Goal: Task Accomplishment & Management: Use online tool/utility

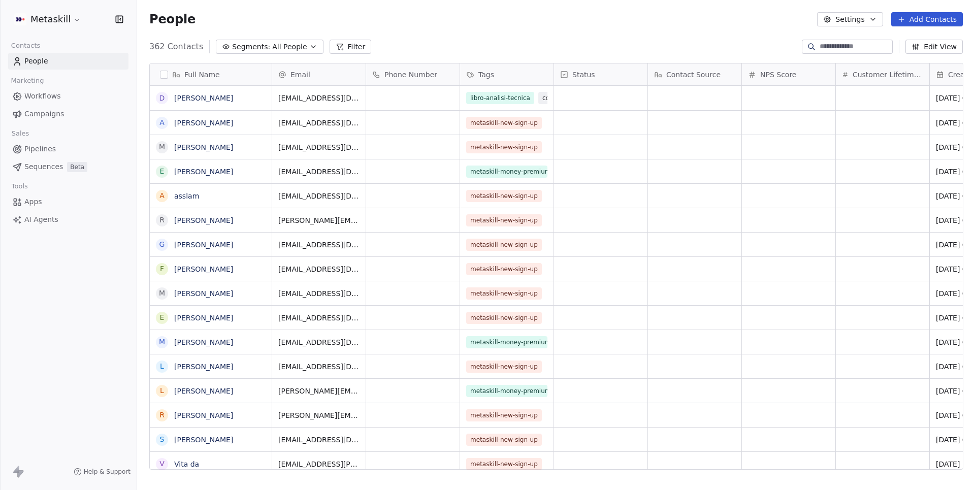
click at [39, 149] on span "Pipelines" at bounding box center [39, 149] width 31 height 11
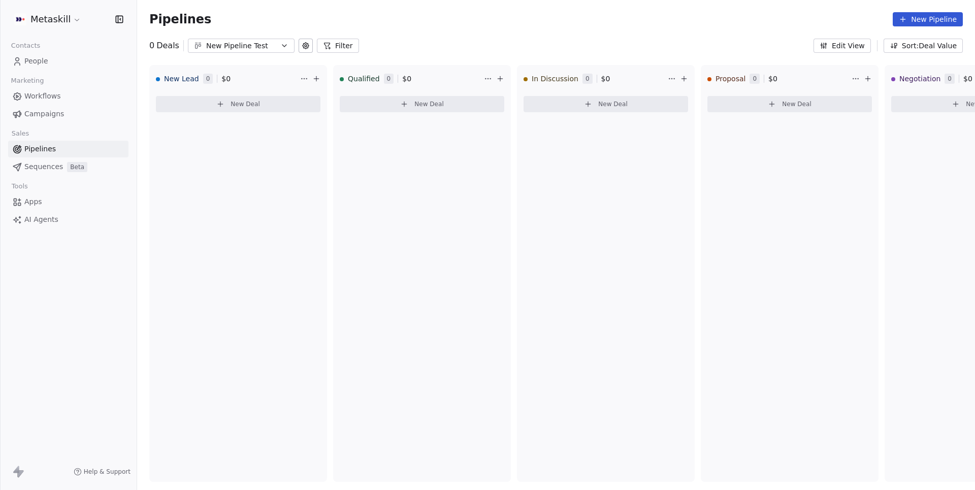
click at [268, 41] on div "New Pipeline Test" at bounding box center [241, 46] width 70 height 11
click at [246, 104] on span "Sales Pipeline-Metaskill" at bounding box center [238, 104] width 83 height 11
click at [225, 106] on button "New Deal" at bounding box center [238, 104] width 165 height 16
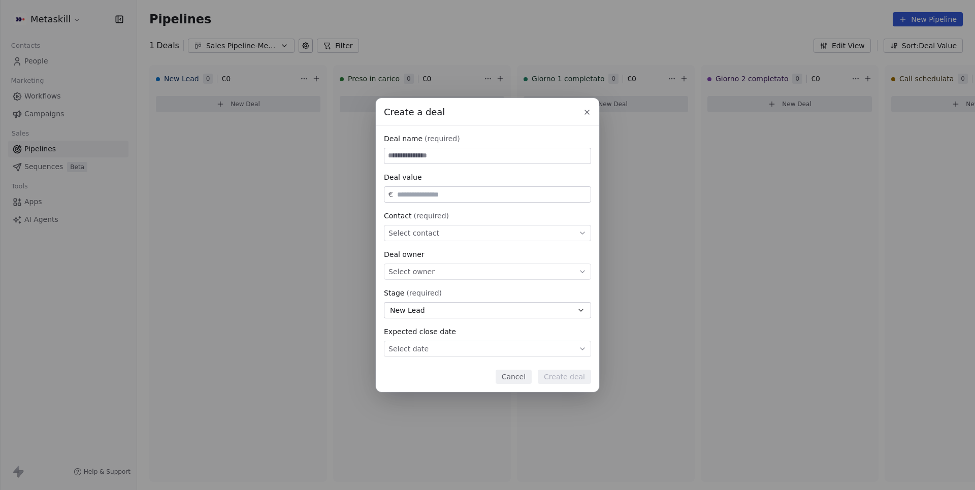
click at [513, 376] on button "Cancel" at bounding box center [514, 377] width 36 height 14
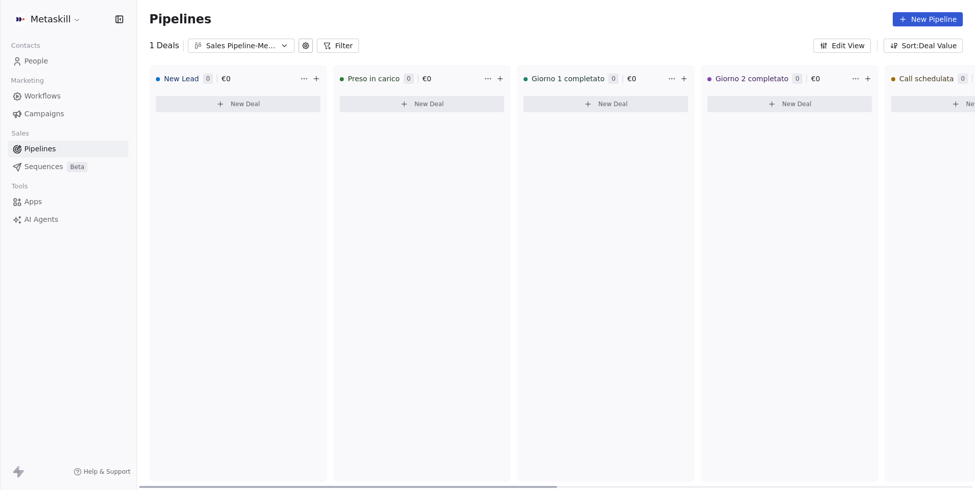
click at [220, 108] on button "New Deal" at bounding box center [238, 104] width 165 height 16
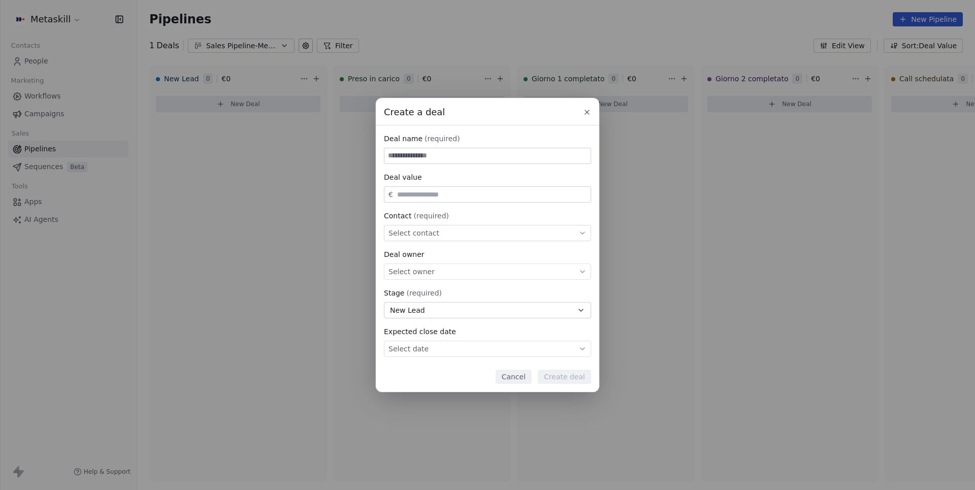
click at [506, 376] on button "Cancel" at bounding box center [514, 377] width 36 height 14
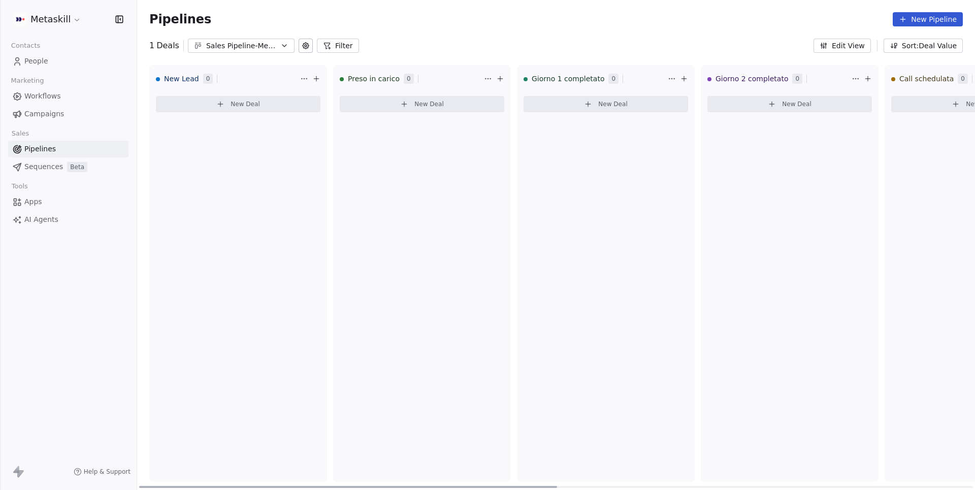
click at [248, 98] on button "New Deal" at bounding box center [238, 104] width 165 height 16
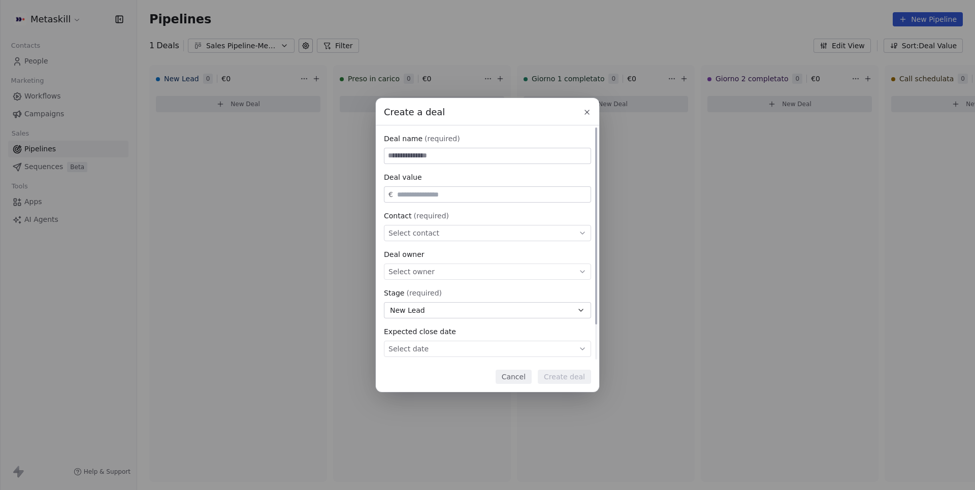
click at [403, 156] on input at bounding box center [488, 155] width 206 height 15
click at [273, 227] on div "Create a deal Deal name (required) Deal value € Contact (required) Select conta…" at bounding box center [487, 245] width 975 height 294
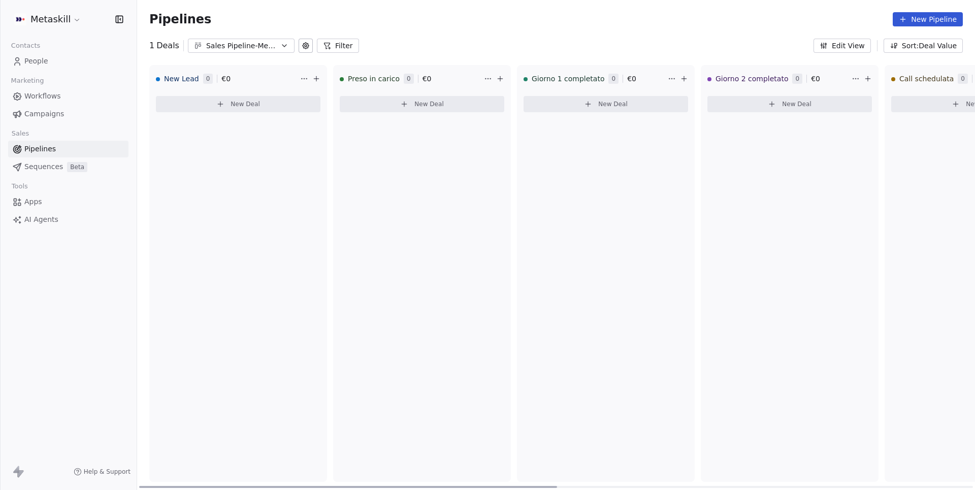
click at [269, 103] on button "New Deal" at bounding box center [238, 104] width 165 height 16
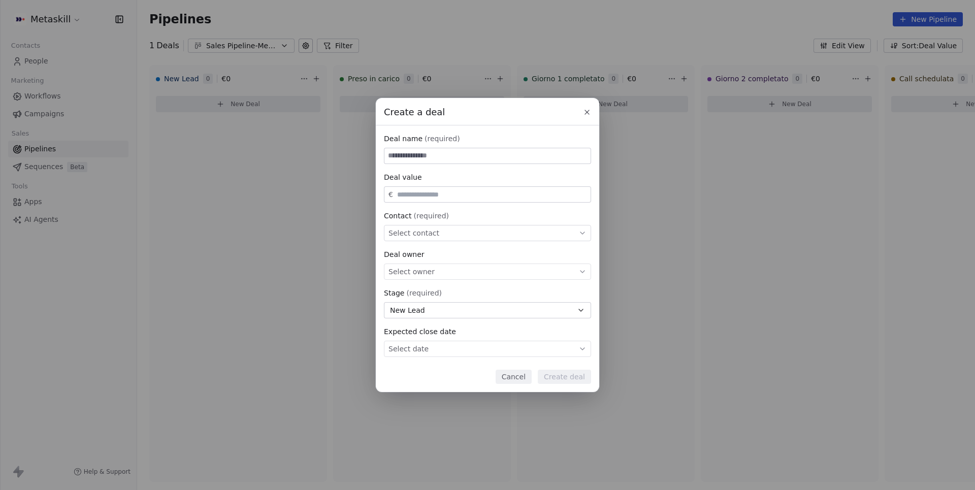
click at [513, 379] on button "Cancel" at bounding box center [514, 377] width 36 height 14
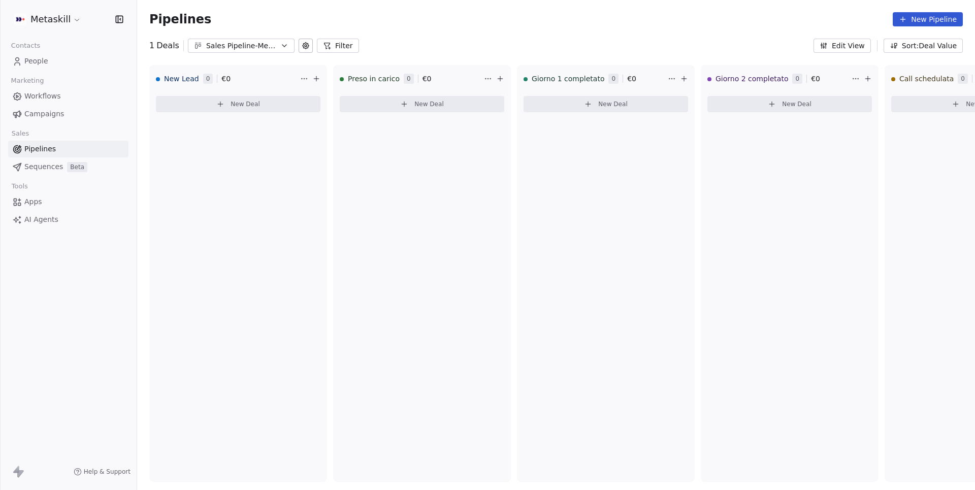
click at [35, 59] on span "People" at bounding box center [36, 61] width 24 height 11
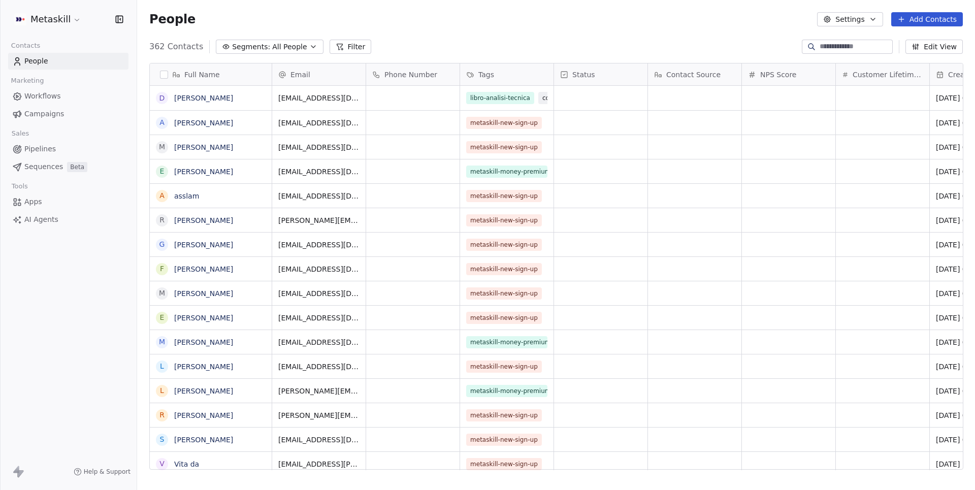
click at [48, 147] on span "Pipelines" at bounding box center [39, 149] width 31 height 11
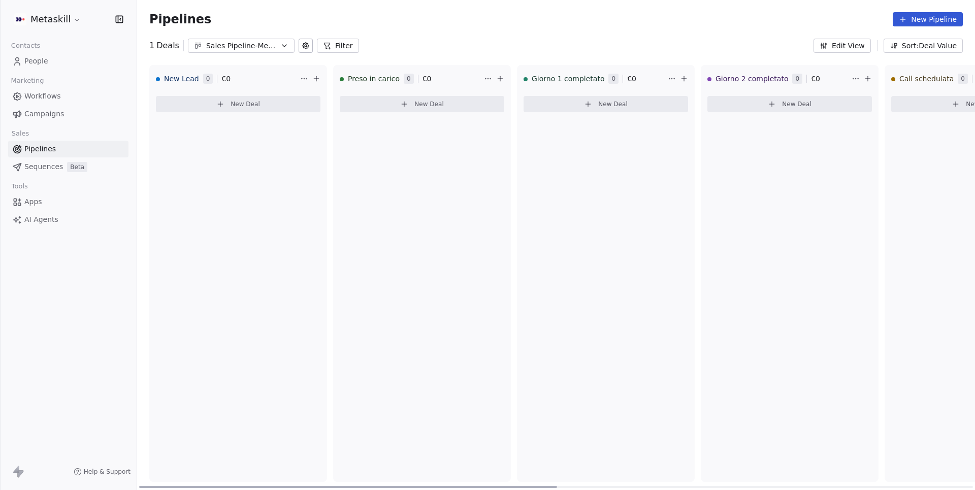
click at [261, 110] on button "New Deal" at bounding box center [238, 104] width 165 height 16
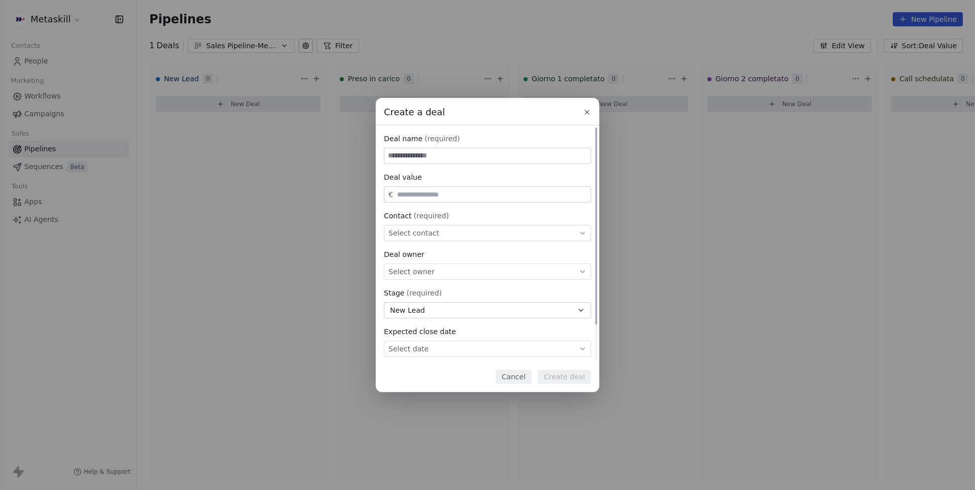
click at [337, 122] on div "Create a deal Deal name (required) Deal value € Contact (required) Select conta…" at bounding box center [487, 245] width 975 height 294
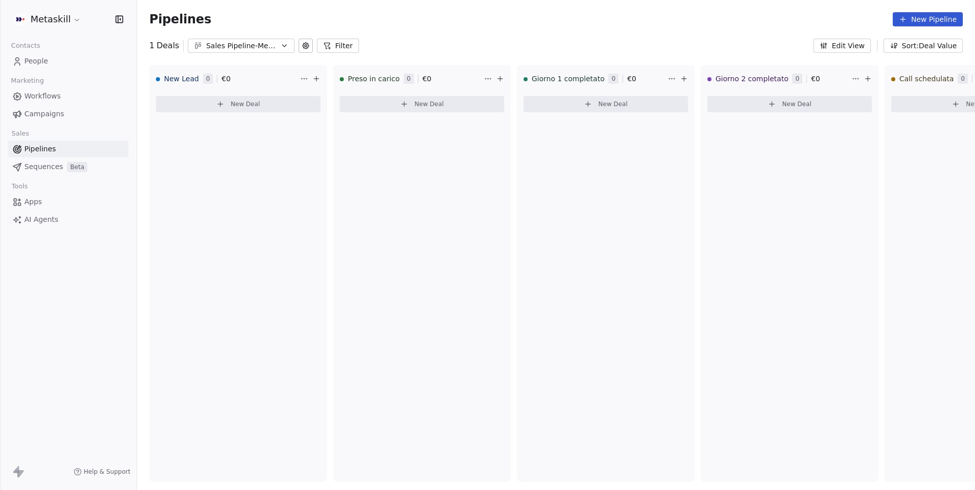
click at [273, 45] on div "Sales Pipeline-Metaskill" at bounding box center [241, 46] width 70 height 11
click at [299, 45] on html "Metaskill Contacts People Marketing Workflows Campaigns Sales Pipelines Sequenc…" at bounding box center [487, 245] width 975 height 490
click at [302, 45] on icon at bounding box center [306, 46] width 8 height 8
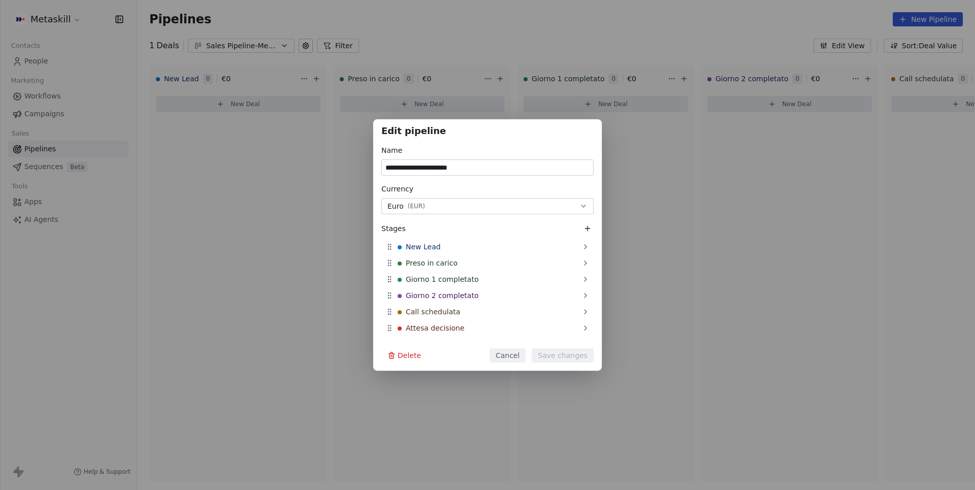
click at [495, 346] on div "**********" at bounding box center [487, 245] width 229 height 252
click at [321, 275] on div "**********" at bounding box center [487, 245] width 975 height 252
click at [514, 354] on button "Cancel" at bounding box center [508, 355] width 36 height 14
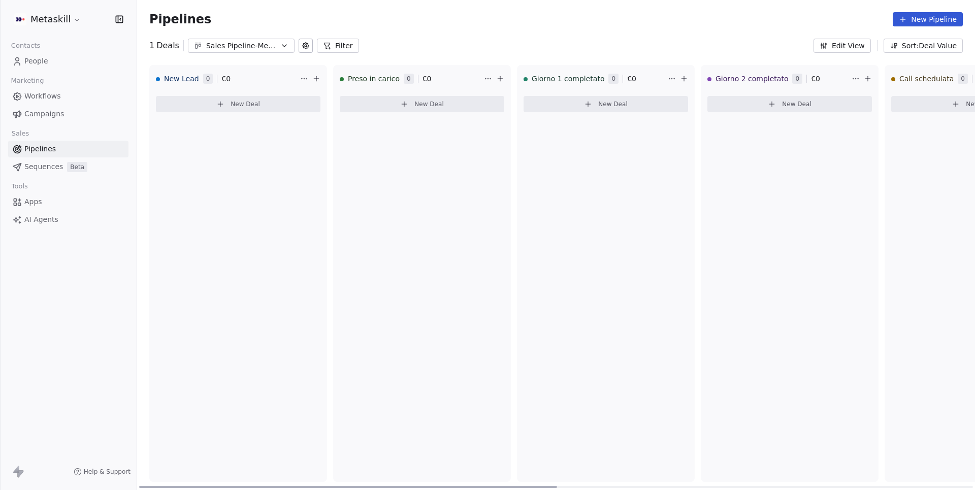
click at [261, 102] on button "New Deal" at bounding box center [238, 104] width 165 height 16
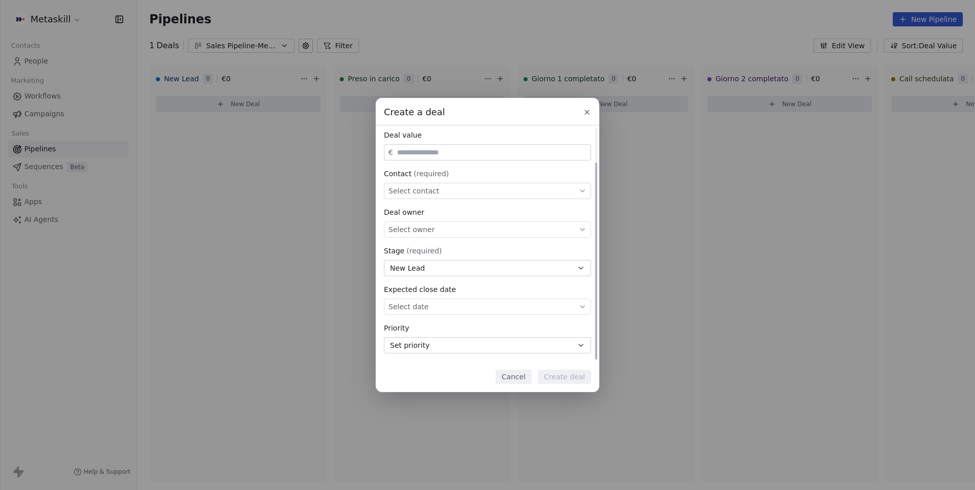
scroll to position [42, 0]
